Goal: Task Accomplishment & Management: Use online tool/utility

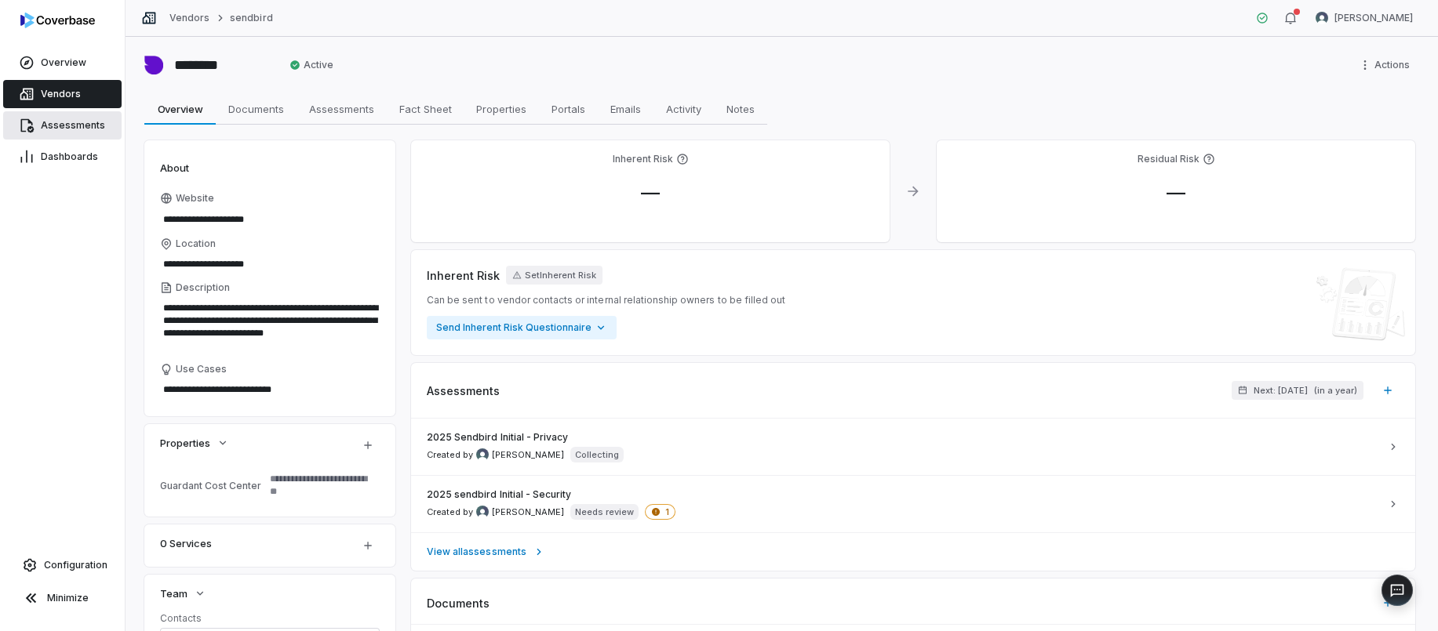
click at [58, 123] on span "Assessments" at bounding box center [73, 125] width 64 height 13
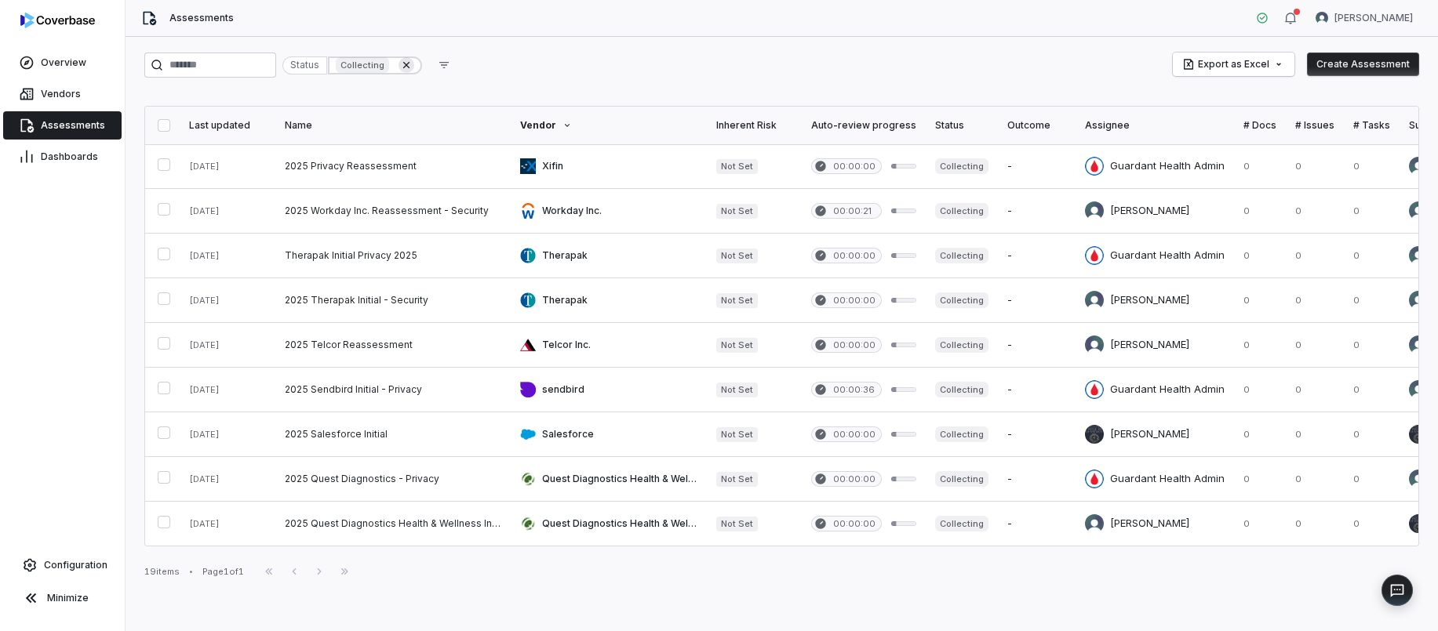
click at [413, 64] on icon at bounding box center [406, 65] width 13 height 13
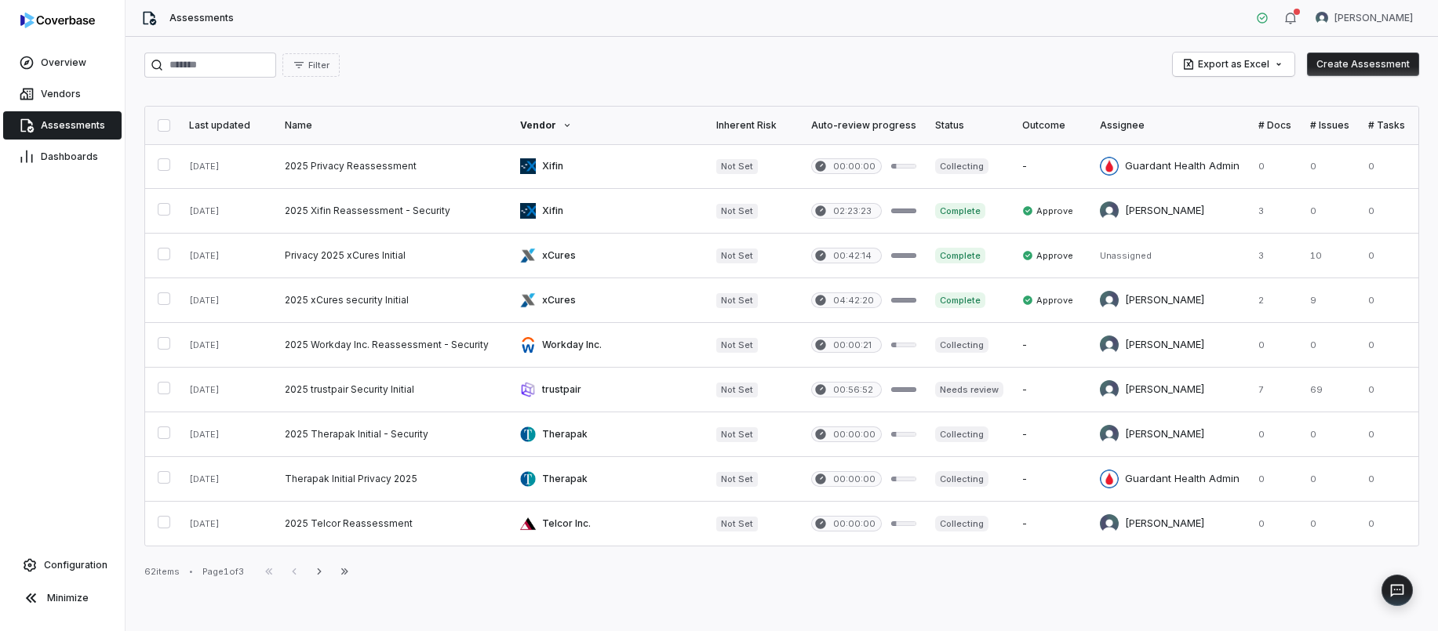
click at [321, 127] on div at bounding box center [322, 125] width 9 height 9
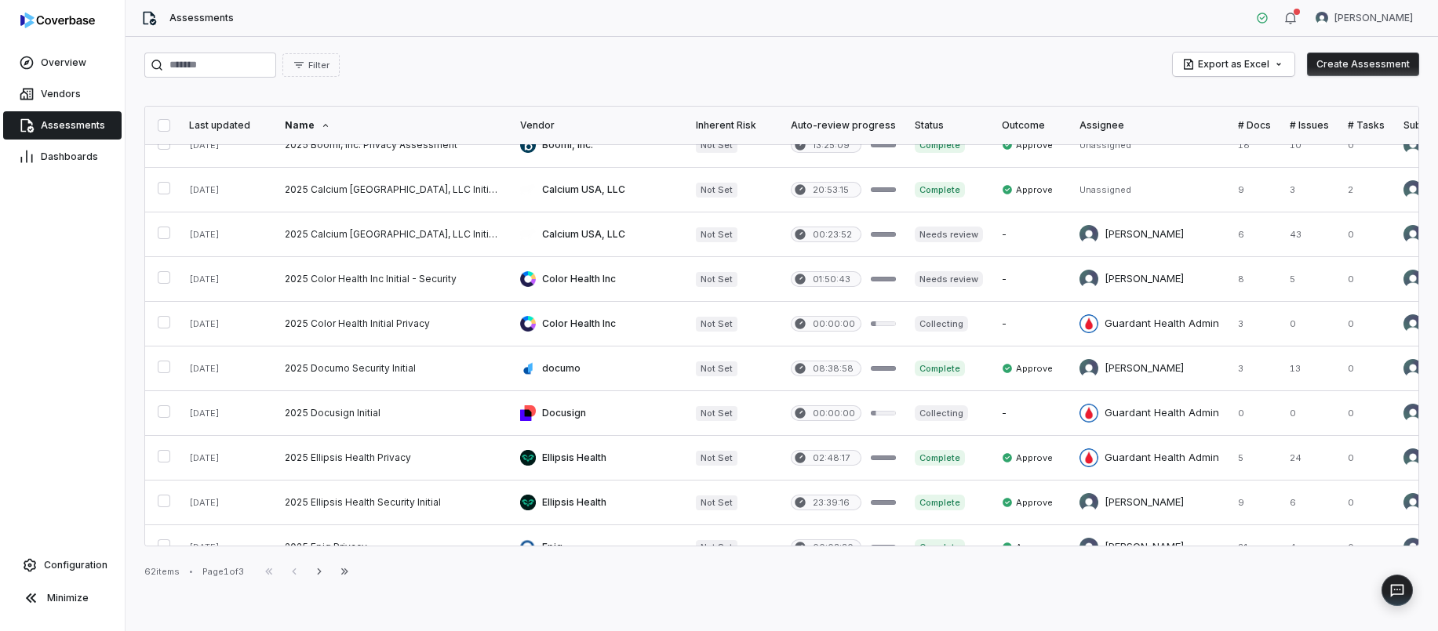
scroll to position [212, 0]
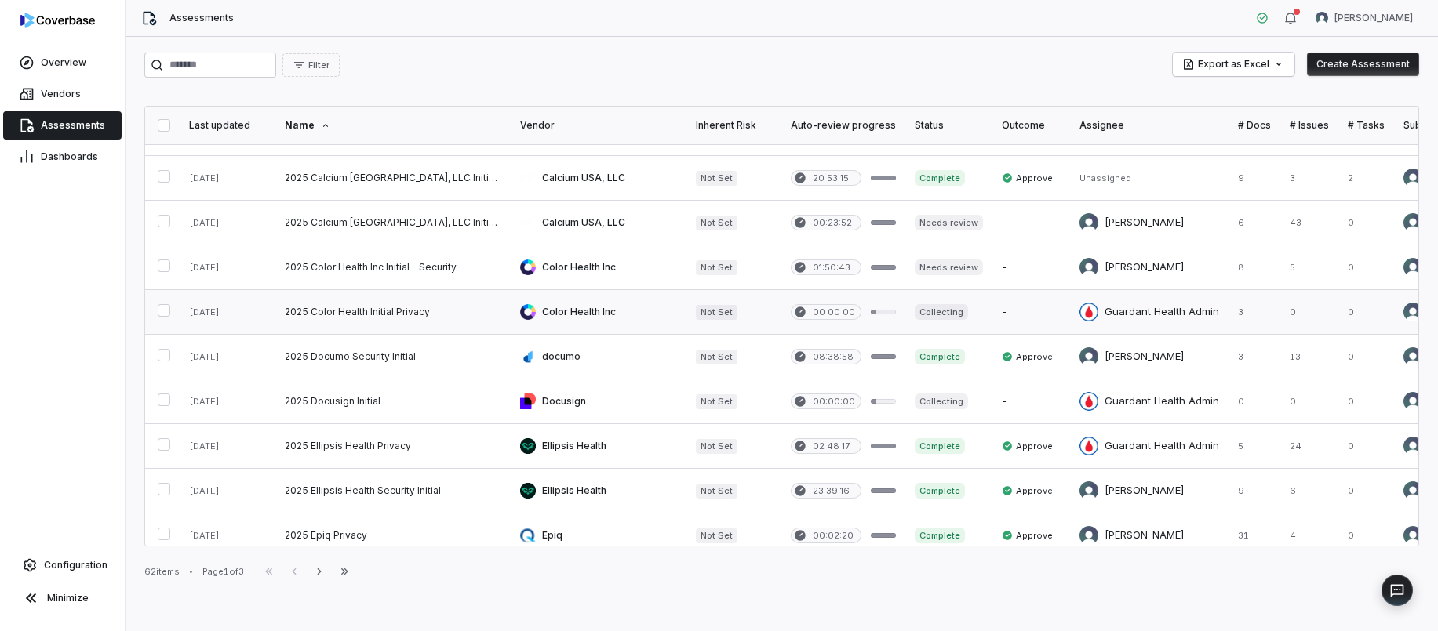
click at [414, 307] on link at bounding box center [392, 312] width 235 height 44
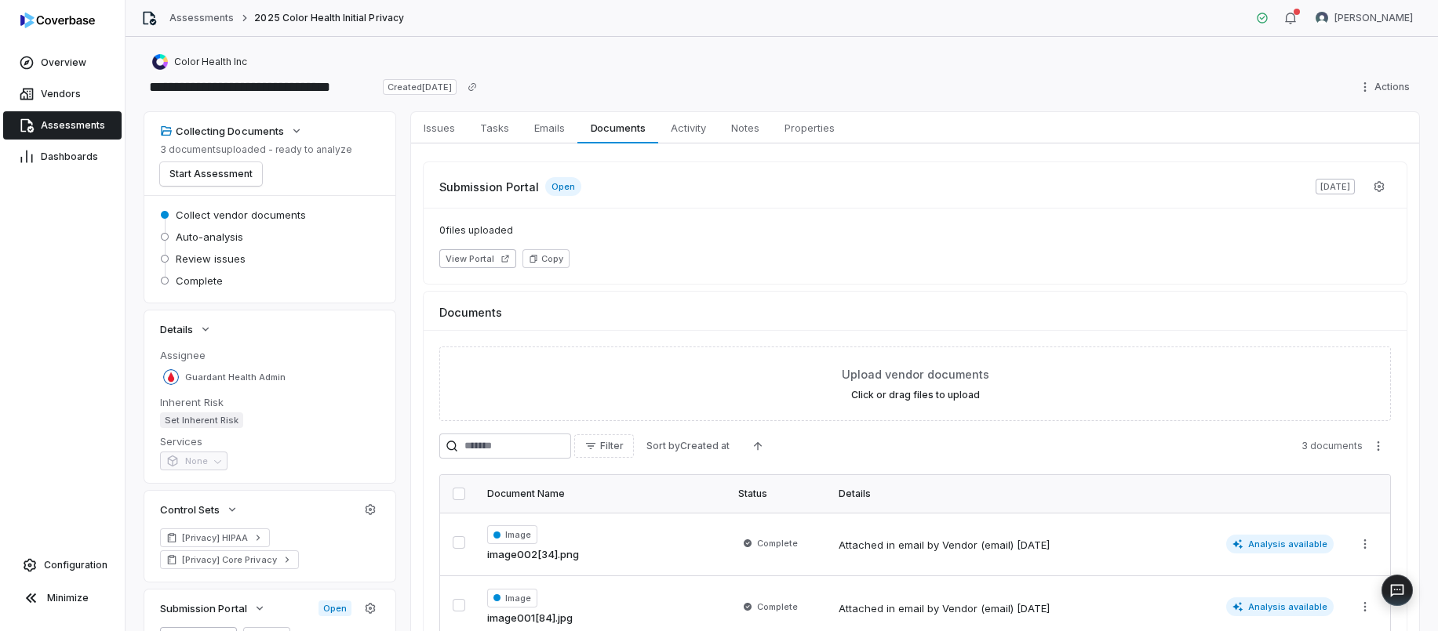
click at [558, 187] on span "Open" at bounding box center [563, 186] width 36 height 19
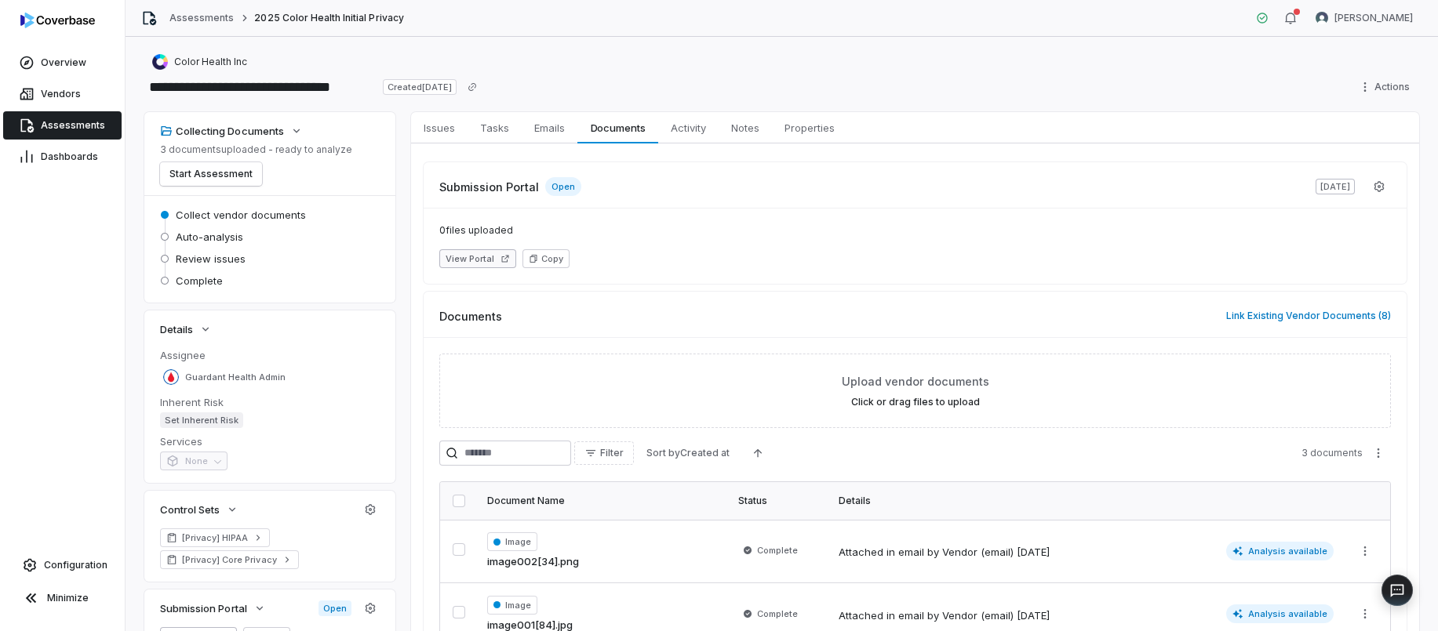
click at [482, 262] on button "View Portal" at bounding box center [477, 258] width 77 height 19
